Goal: Task Accomplishment & Management: Use online tool/utility

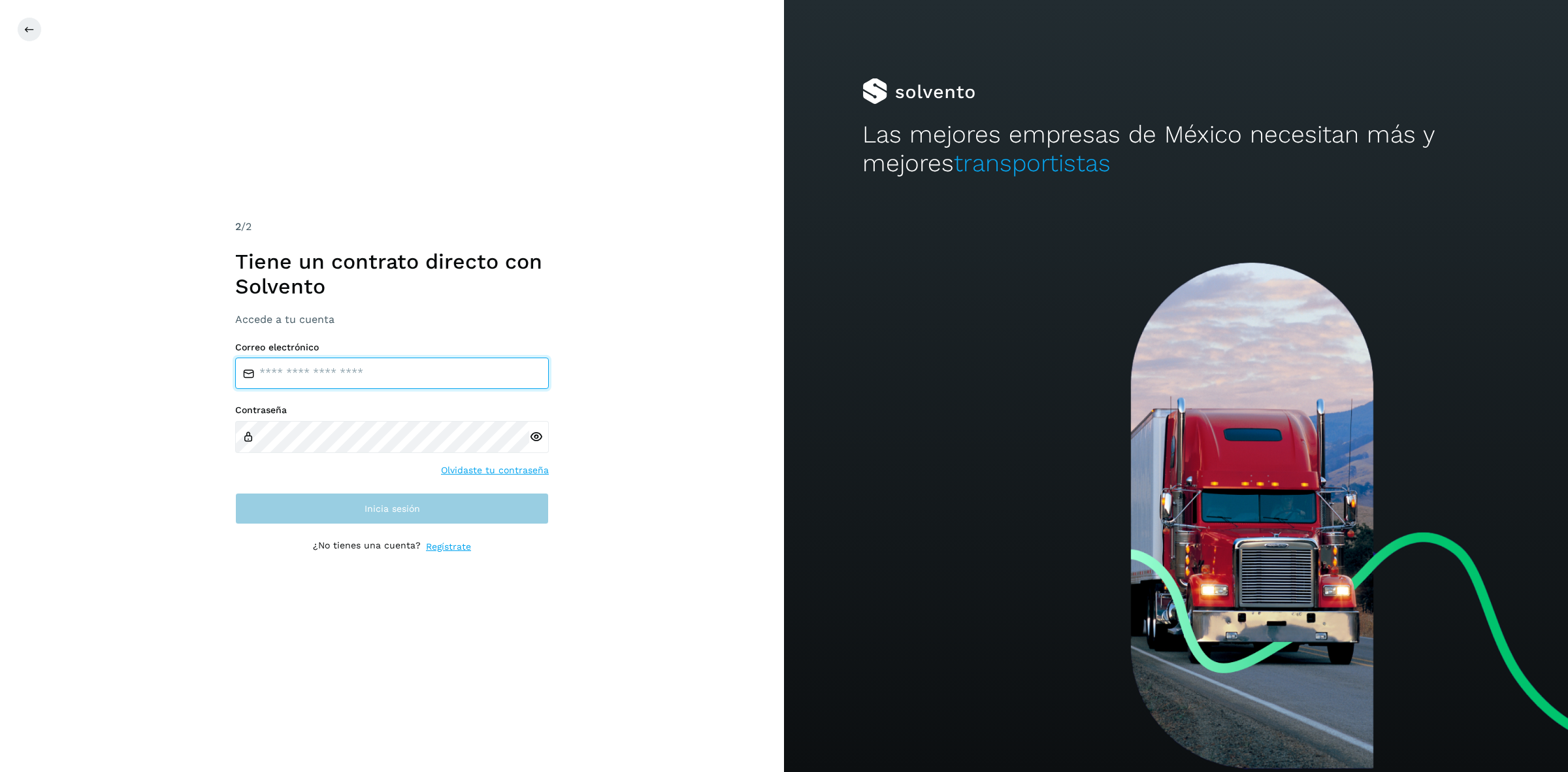
type input "**********"
click at [357, 508] on button "Inicia sesión" at bounding box center [392, 508] width 313 height 31
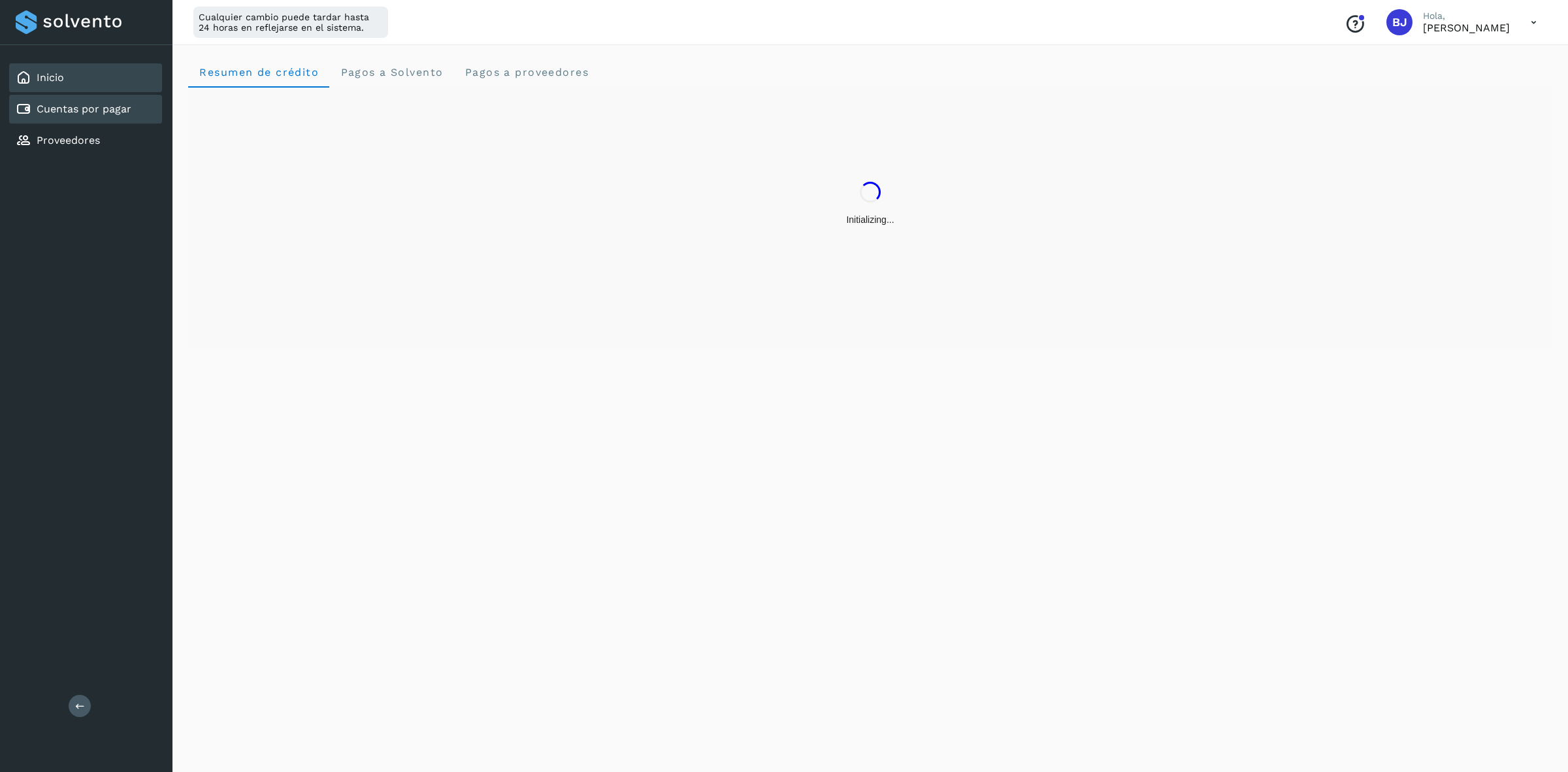
click at [65, 115] on div "Cuentas por pagar" at bounding box center [73, 109] width 116 height 16
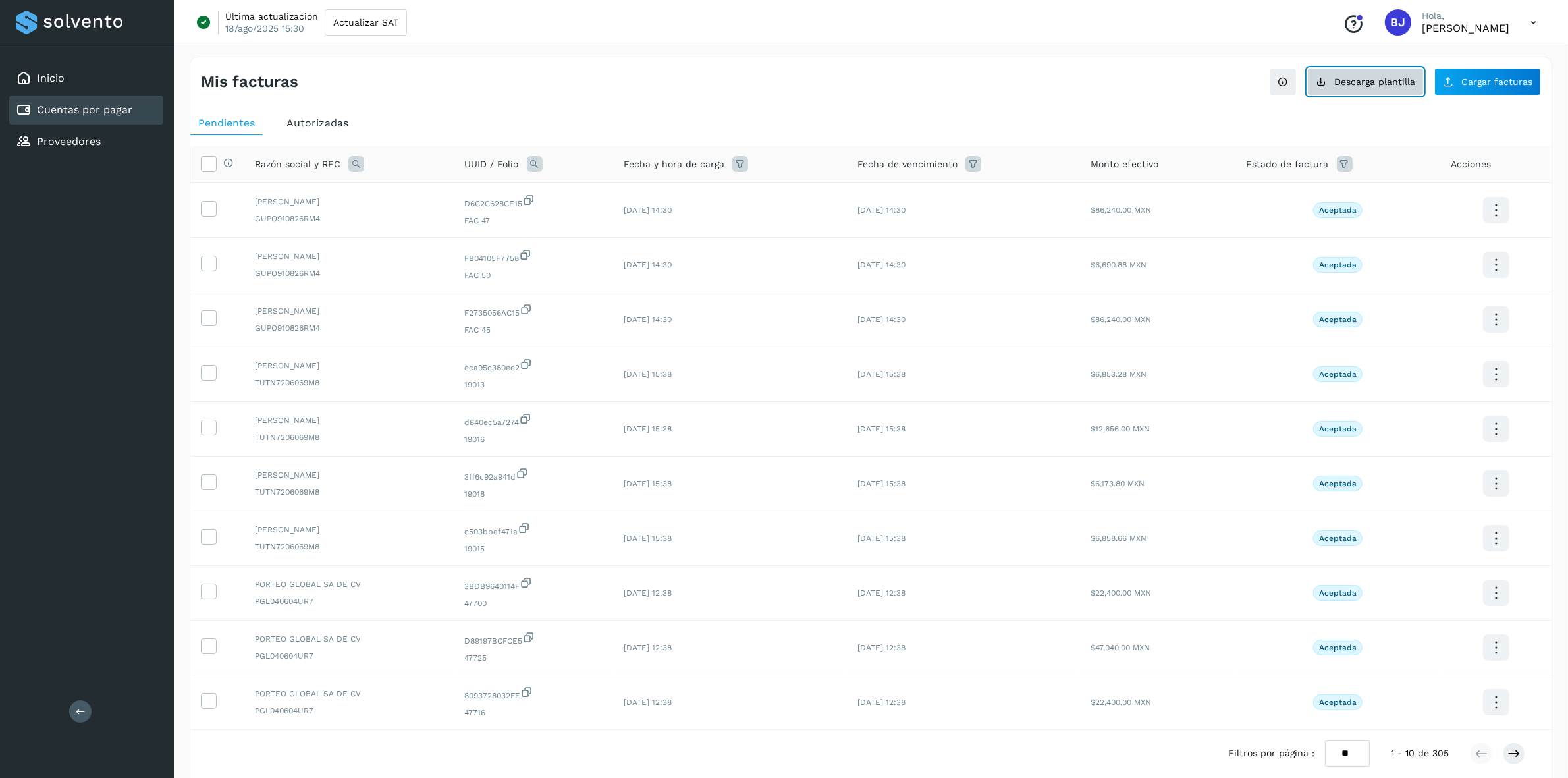
click at [1345, 86] on span "Descarga plantilla" at bounding box center [1375, 81] width 81 height 9
click at [1516, 77] on span "Cargar facturas" at bounding box center [1496, 81] width 72 height 9
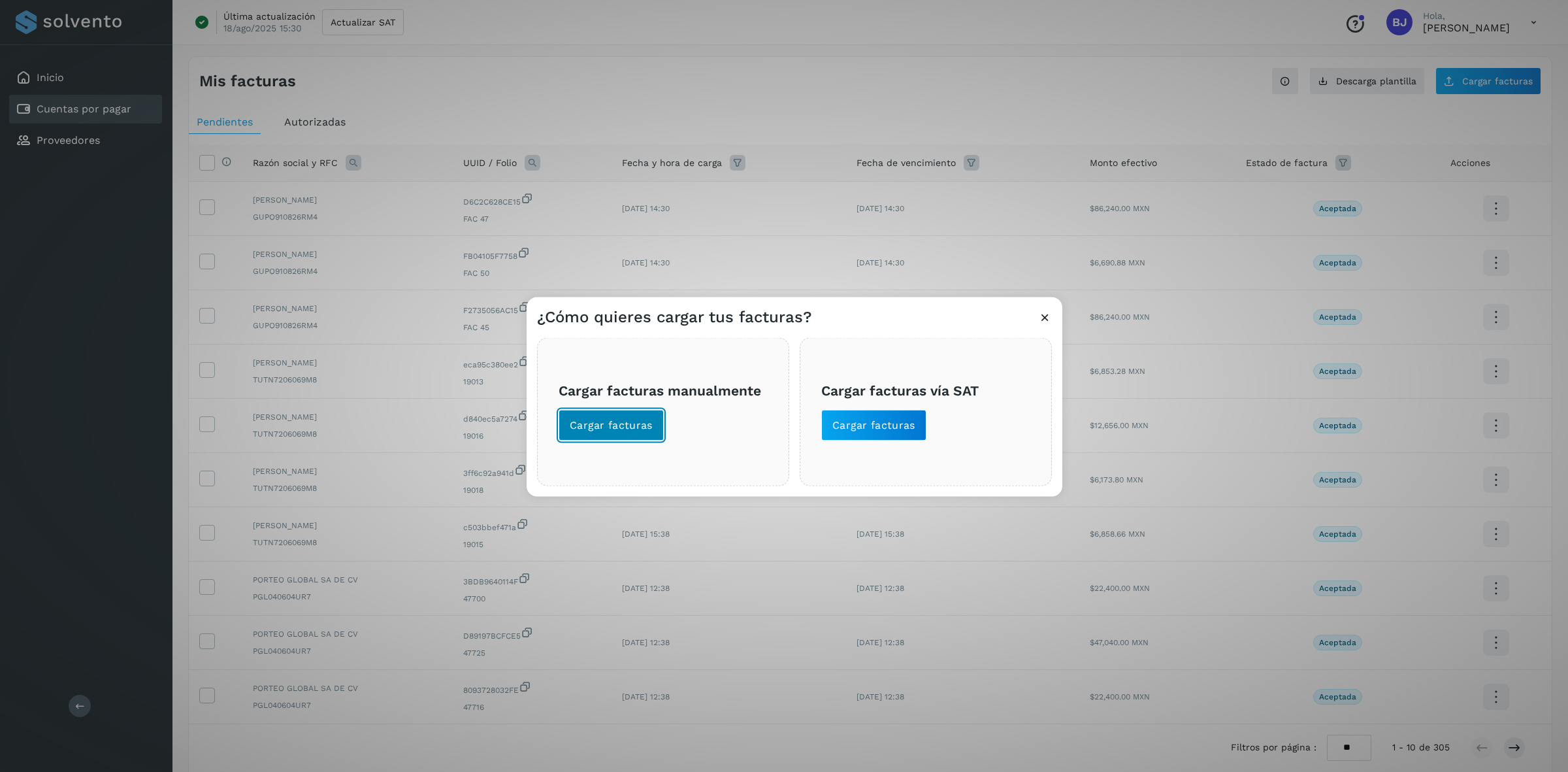
click at [635, 428] on span "Cargar facturas" at bounding box center [611, 425] width 83 height 15
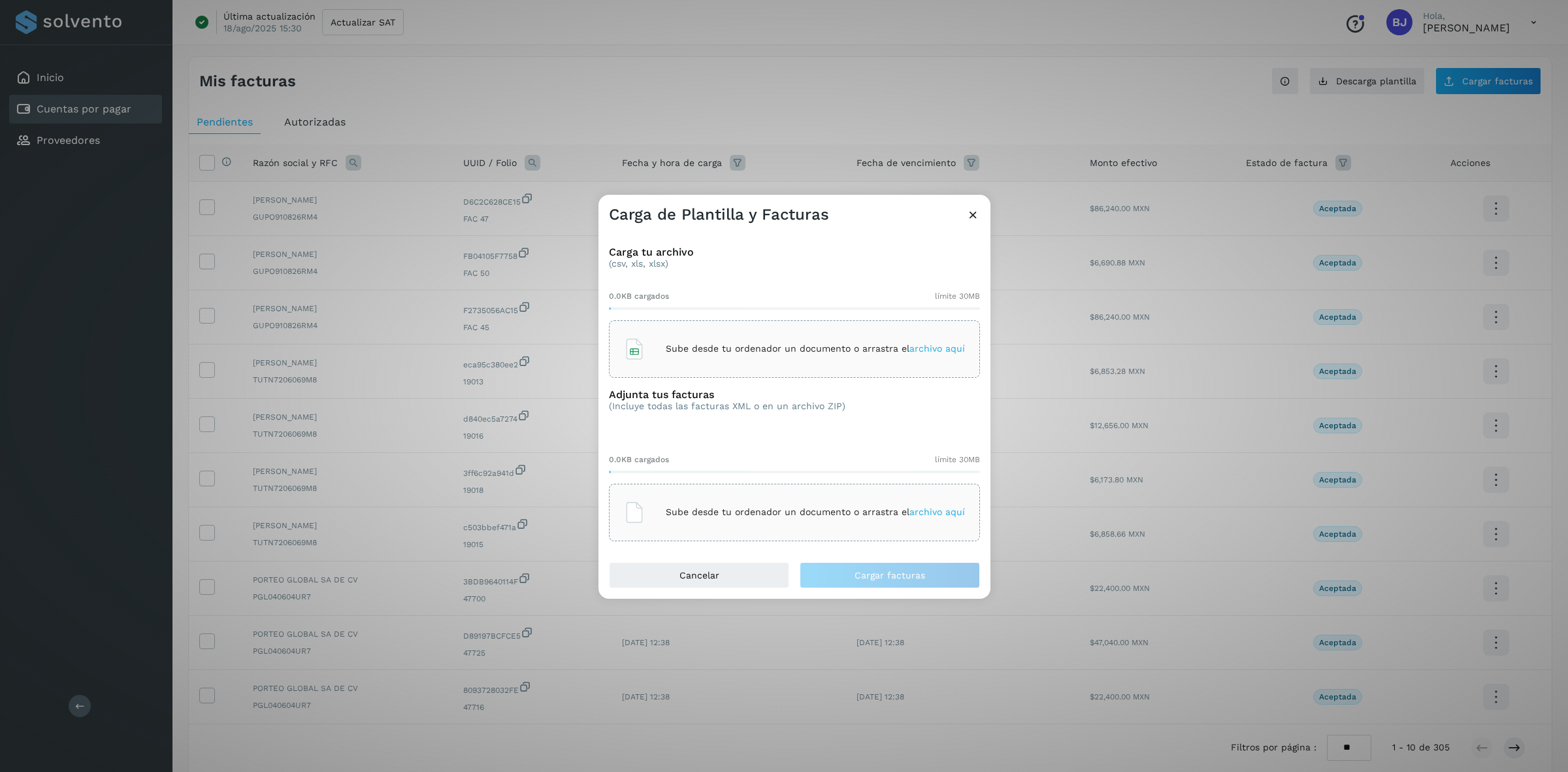
click at [652, 365] on div "Sube desde tu ordenador un documento o arrastra el archivo aquí" at bounding box center [795, 348] width 341 height 35
click at [644, 521] on icon at bounding box center [635, 512] width 21 height 21
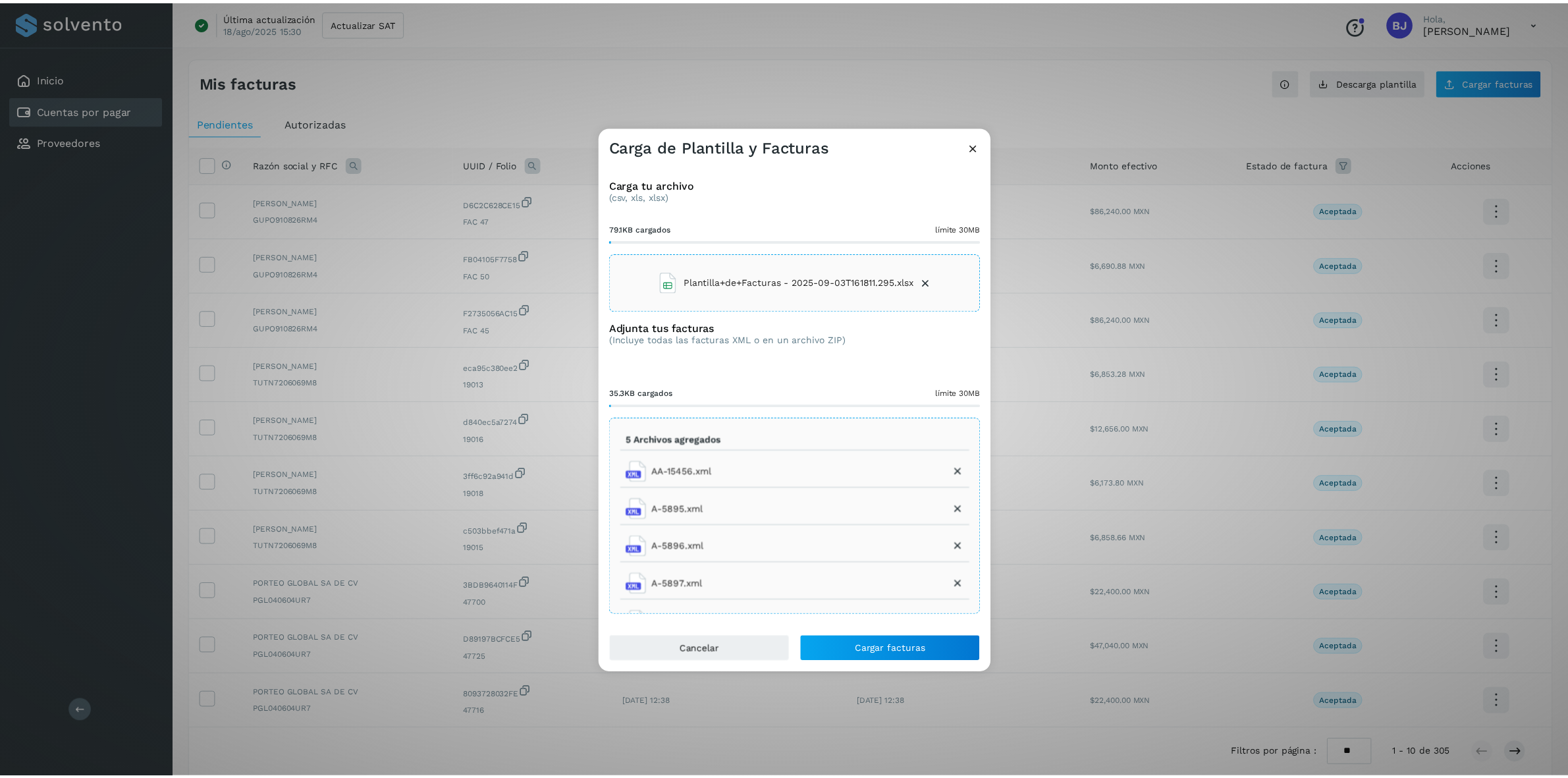
scroll to position [24, 0]
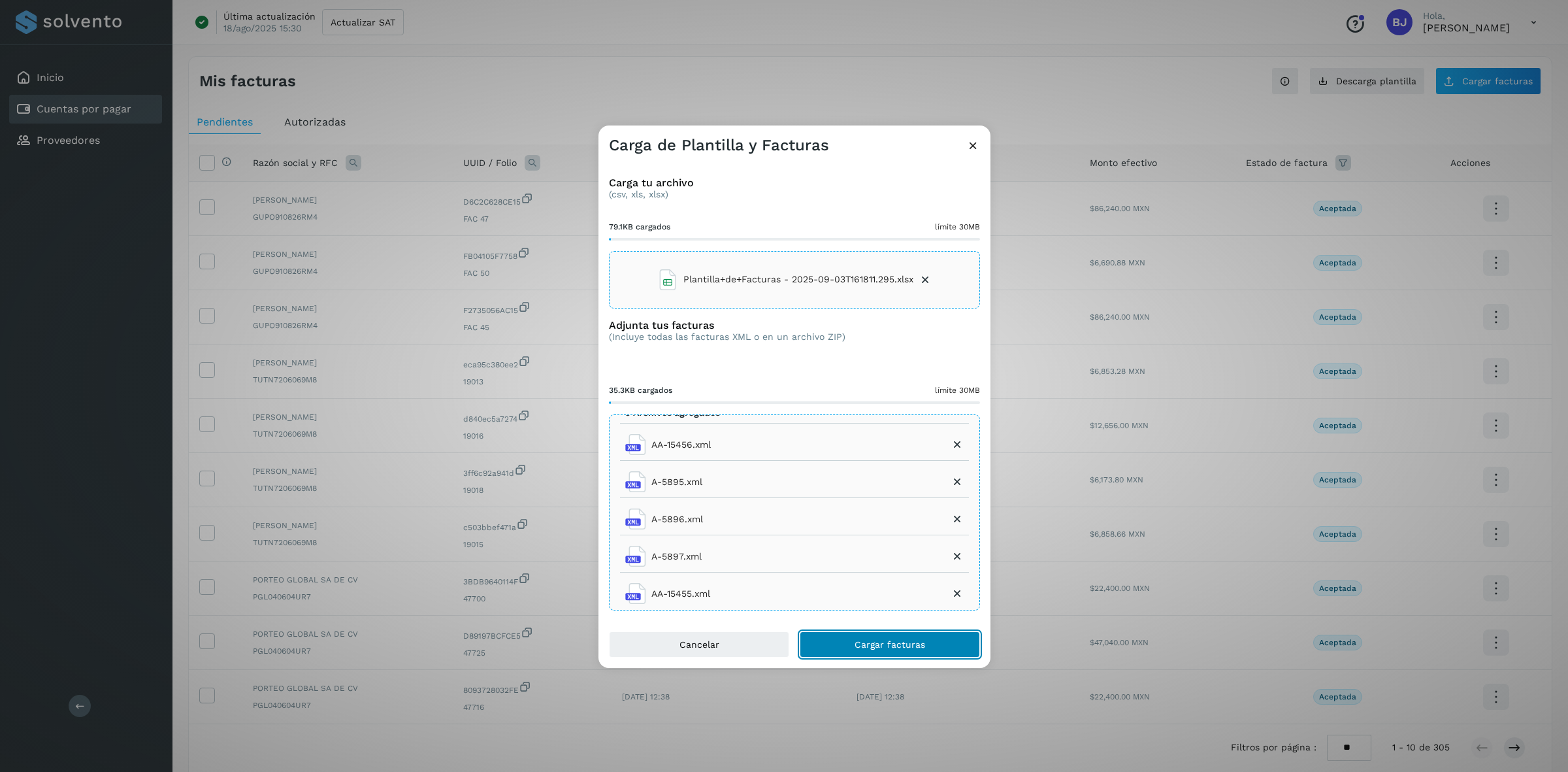
click at [906, 647] on span "Cargar facturas" at bounding box center [890, 644] width 71 height 9
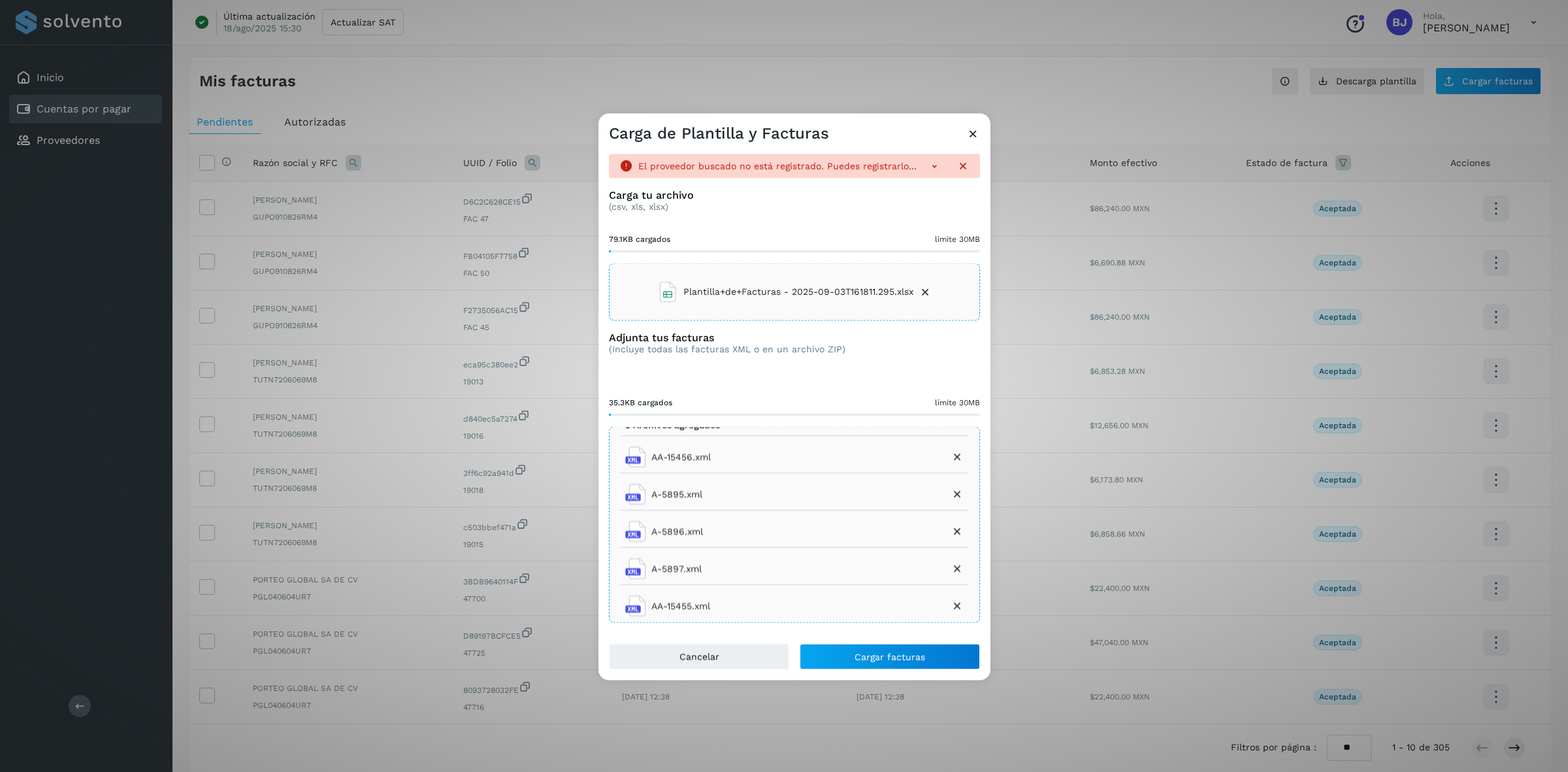
click at [928, 295] on icon at bounding box center [925, 291] width 13 height 13
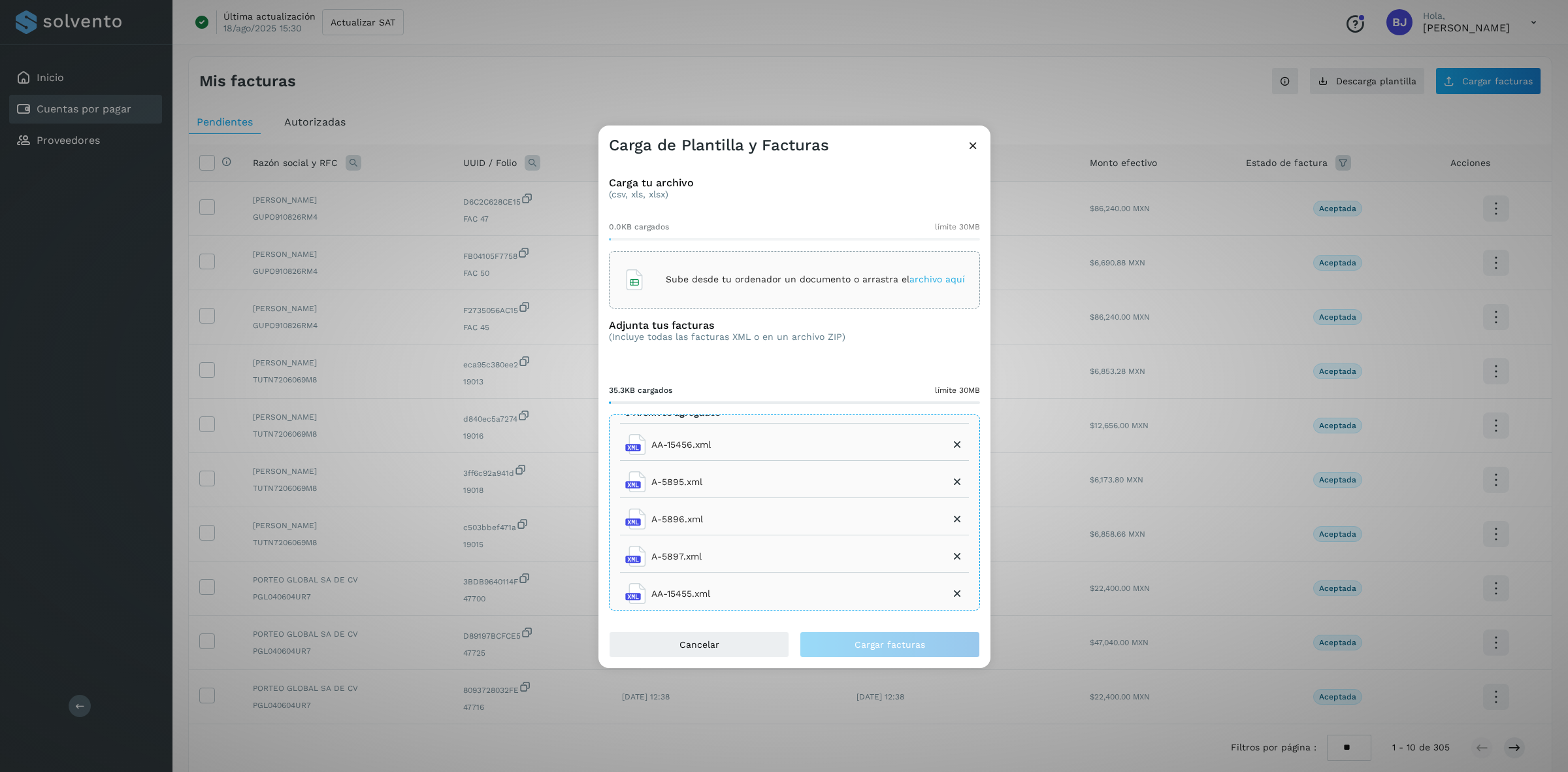
click at [631, 276] on icon at bounding box center [635, 280] width 21 height 21
click at [889, 636] on button "Cargar facturas" at bounding box center [889, 645] width 180 height 26
